Goal: Find specific page/section: Find specific page/section

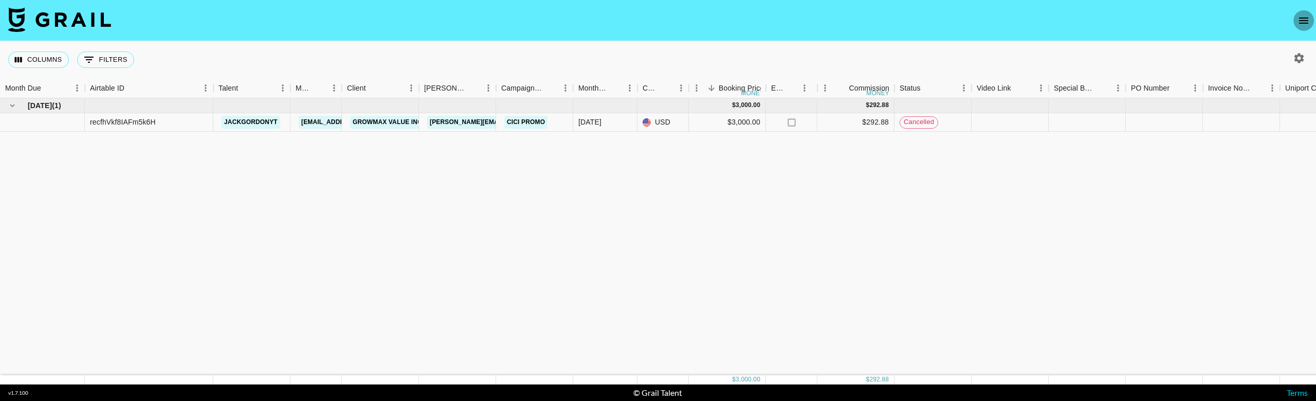
click at [1305, 14] on icon "open drawer" at bounding box center [1304, 20] width 12 height 12
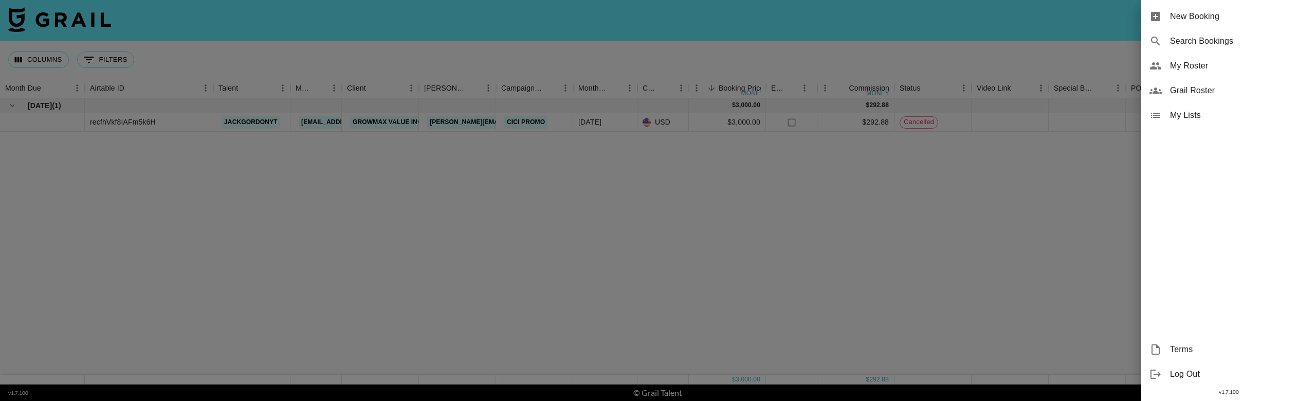
click at [1226, 44] on span "Search Bookings" at bounding box center [1239, 41] width 138 height 12
select select "id"
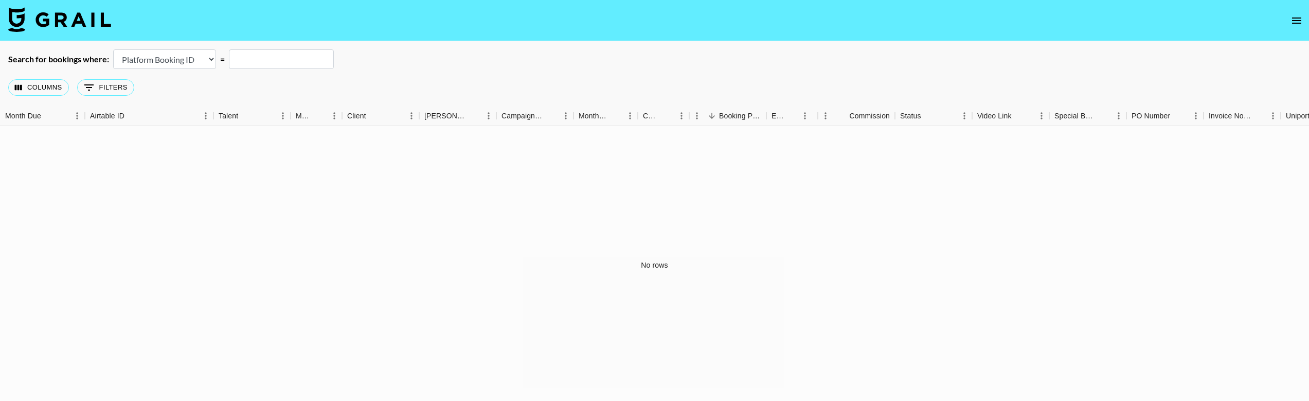
click at [1302, 26] on icon "open drawer" at bounding box center [1296, 20] width 12 height 12
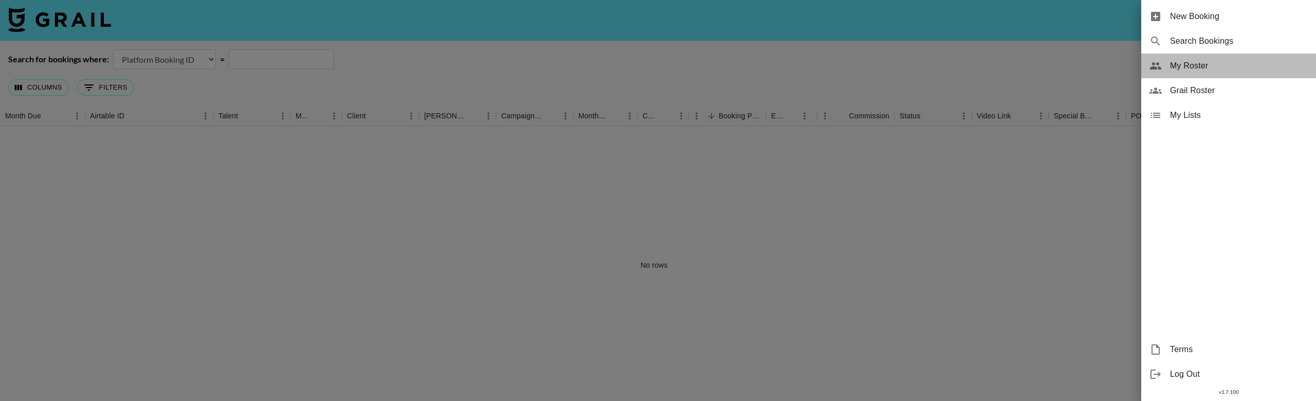
click at [1184, 66] on span "My Roster" at bounding box center [1239, 66] width 138 height 12
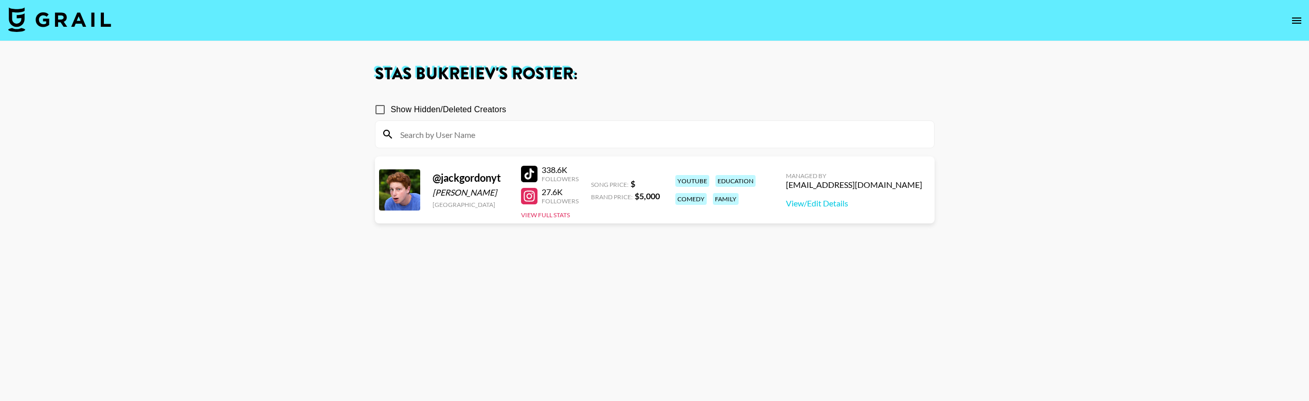
select select "id"
